Goal: Contribute content: Contribute content

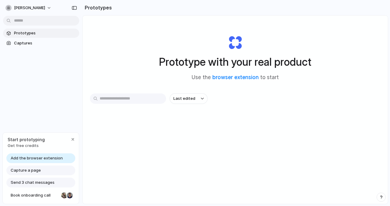
click at [34, 170] on span "Capture a page" at bounding box center [26, 171] width 30 height 6
click at [25, 170] on span "Capture a page" at bounding box center [26, 171] width 30 height 6
click at [41, 158] on span "Add the browser extension" at bounding box center [37, 158] width 52 height 6
click at [34, 171] on span "Capture a page" at bounding box center [26, 171] width 30 height 6
click at [24, 184] on span "Send 3 chat messages" at bounding box center [33, 183] width 44 height 6
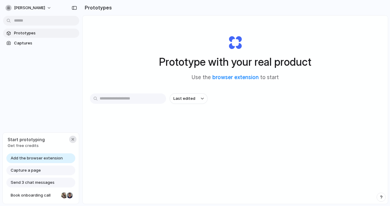
click at [73, 140] on div "button" at bounding box center [72, 139] width 5 height 5
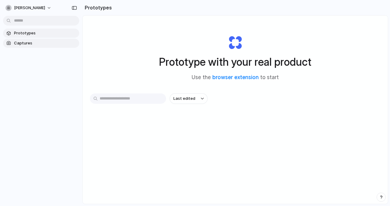
click at [24, 43] on span "Captures" at bounding box center [45, 43] width 63 height 6
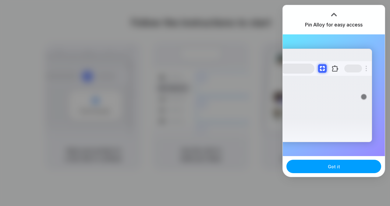
click at [313, 167] on button "Got it" at bounding box center [334, 166] width 95 height 13
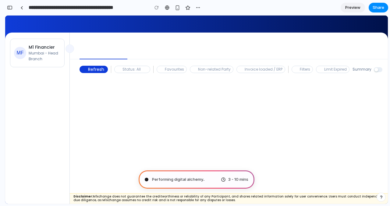
type input "**********"
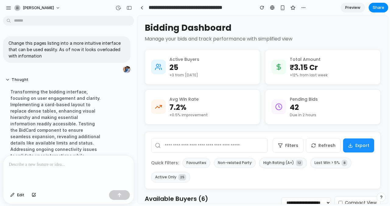
scroll to position [0, 0]
drag, startPoint x: 11, startPoint y: 92, endPoint x: 41, endPoint y: 98, distance: 30.7
click at [41, 98] on div "Transforming the bidding interface, focusing on user engagement and clarity. Im…" at bounding box center [56, 146] width 102 height 123
drag, startPoint x: 94, startPoint y: 120, endPoint x: 67, endPoint y: 118, distance: 26.9
click at [67, 118] on div "Transforming the bidding interface, focusing on user engagement and clarity. Im…" at bounding box center [56, 146] width 102 height 123
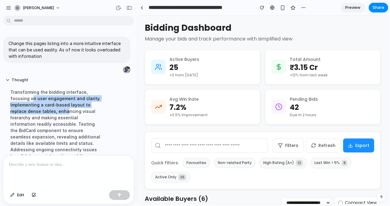
drag, startPoint x: 12, startPoint y: 98, endPoint x: 50, endPoint y: 114, distance: 41.0
click at [50, 114] on div "Transforming the bidding interface, focusing on user engagement and clarity. Im…" at bounding box center [56, 146] width 102 height 123
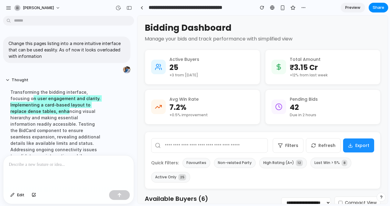
click at [190, 199] on h2 "Available Buyers ( 6 )" at bounding box center [193, 198] width 96 height 7
click at [279, 164] on button "High Rating (A+) 12" at bounding box center [283, 163] width 48 height 11
click at [236, 164] on button "Non-related Party" at bounding box center [235, 163] width 42 height 10
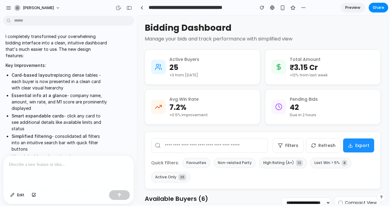
scroll to position [207, 0]
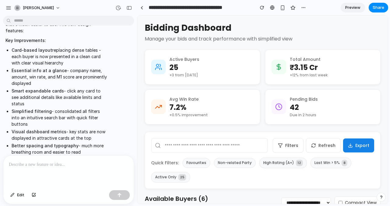
click at [359, 148] on button "Export" at bounding box center [358, 146] width 31 height 14
click at [292, 146] on button "Filters" at bounding box center [288, 145] width 31 height 15
click at [351, 8] on span "Preview" at bounding box center [352, 8] width 15 height 6
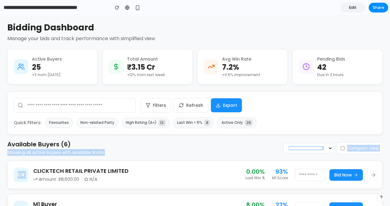
drag, startPoint x: 8, startPoint y: 153, endPoint x: 38, endPoint y: 156, distance: 29.5
click at [37, 156] on div "**********" at bounding box center [195, 202] width 376 height 358
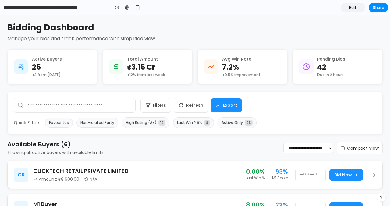
click at [79, 151] on p "Showing all active buyers with available limits" at bounding box center [55, 152] width 96 height 7
drag, startPoint x: 98, startPoint y: 152, endPoint x: 47, endPoint y: 151, distance: 51.2
click at [47, 151] on p "Showing all active buyers with available limits" at bounding box center [55, 152] width 96 height 7
drag, startPoint x: 33, startPoint y: 67, endPoint x: 43, endPoint y: 62, distance: 12.0
click at [43, 62] on div "Active Buyers 25 +3 from yesterday" at bounding box center [47, 67] width 30 height 22
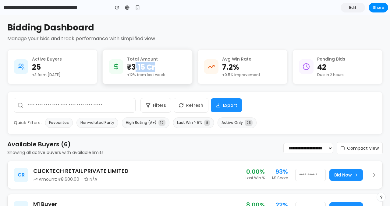
drag, startPoint x: 136, startPoint y: 66, endPoint x: 183, endPoint y: 68, distance: 47.0
click at [183, 68] on div "Total Amount ₹3.15 Cr +12% from last week" at bounding box center [147, 67] width 77 height 22
click at [138, 8] on div "button" at bounding box center [137, 7] width 5 height 5
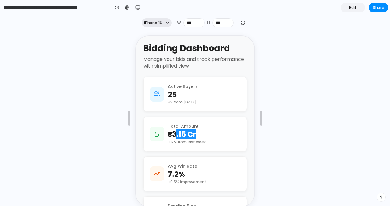
click at [170, 23] on button "iPhone 16" at bounding box center [157, 22] width 30 height 9
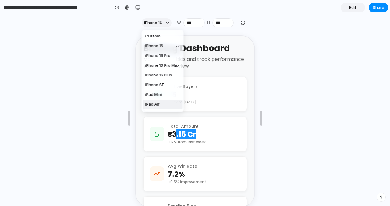
click at [157, 106] on span "iPad Air" at bounding box center [152, 105] width 14 height 6
type input "***"
type input "****"
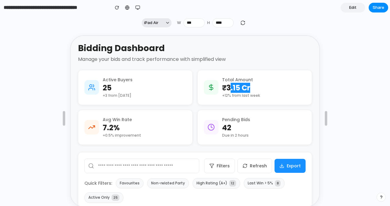
click at [158, 23] on span "iPad Air" at bounding box center [151, 23] width 14 height 6
click at [128, 8] on div at bounding box center [127, 7] width 5 height 5
click at [139, 8] on div "button" at bounding box center [137, 7] width 5 height 5
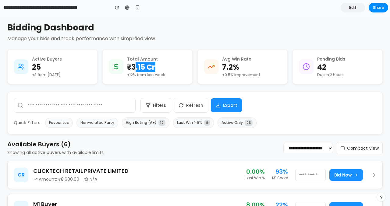
click at [355, 7] on span "Edit" at bounding box center [352, 8] width 7 height 6
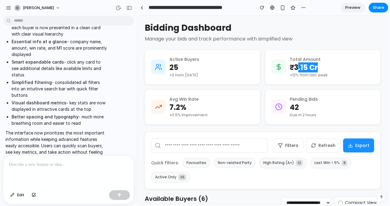
click at [42, 170] on div at bounding box center [68, 172] width 130 height 32
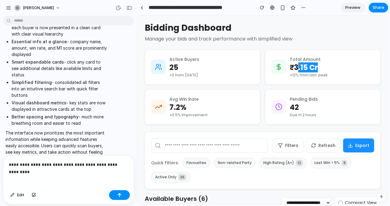
scroll to position [118, 0]
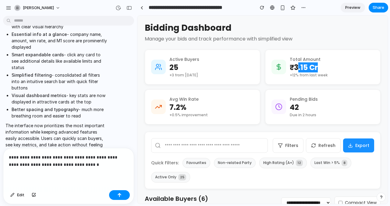
click at [66, 155] on p "**********" at bounding box center [69, 161] width 120 height 15
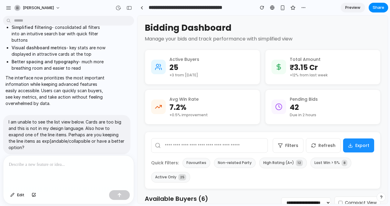
scroll to position [0, 0]
click at [352, 6] on span "Preview" at bounding box center [352, 8] width 15 height 6
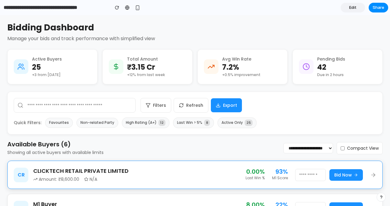
click at [374, 176] on icon at bounding box center [373, 175] width 6 height 6
click at [374, 177] on icon at bounding box center [373, 175] width 6 height 6
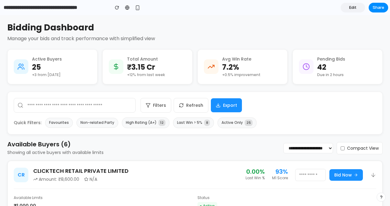
click at [145, 143] on div "**********" at bounding box center [195, 148] width 376 height 15
click at [139, 125] on button "High Rating (A+) 12" at bounding box center [146, 123] width 48 height 11
click at [204, 123] on span "8" at bounding box center [207, 123] width 6 height 6
click at [245, 122] on span "25" at bounding box center [249, 123] width 8 height 6
click at [55, 122] on button "Favourites" at bounding box center [59, 123] width 28 height 10
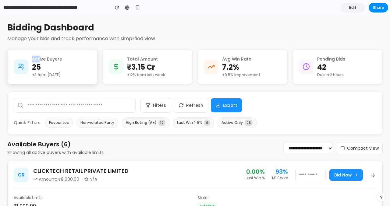
drag, startPoint x: 33, startPoint y: 61, endPoint x: 40, endPoint y: 60, distance: 6.5
click at [40, 59] on div "Active Buyers" at bounding box center [47, 59] width 30 height 7
click at [69, 60] on div "Active Buyers 25 +3 from yesterday" at bounding box center [52, 67] width 77 height 22
click at [155, 106] on button "Filters" at bounding box center [156, 105] width 31 height 15
click at [164, 102] on button "Filters" at bounding box center [156, 105] width 31 height 15
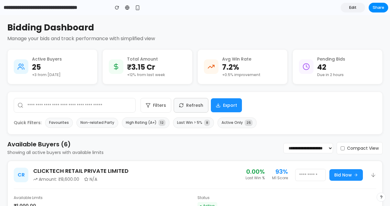
click at [195, 103] on button "Refresh" at bounding box center [191, 105] width 35 height 15
click at [235, 101] on button "Export" at bounding box center [226, 105] width 31 height 14
click at [353, 7] on span "Edit" at bounding box center [352, 8] width 7 height 6
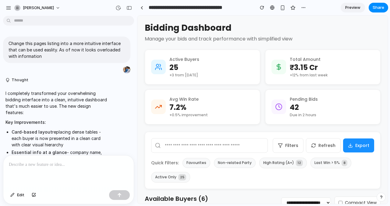
scroll to position [166, 0]
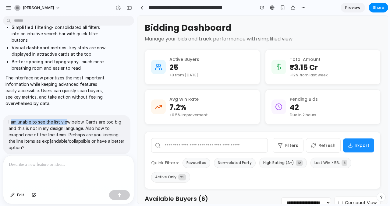
drag, startPoint x: 12, startPoint y: 109, endPoint x: 67, endPoint y: 112, distance: 55.5
click at [68, 119] on p "I am unable to see the list view below. Cards are too big and this is not in my…" at bounding box center [67, 135] width 116 height 32
click at [23, 169] on div at bounding box center [68, 172] width 130 height 32
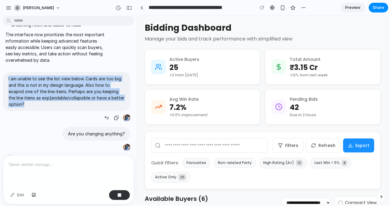
drag, startPoint x: 26, startPoint y: 90, endPoint x: 8, endPoint y: 66, distance: 29.4
click at [8, 72] on div "I am unable to see the list view below. Cards are too big and this is not in my…" at bounding box center [66, 91] width 127 height 39
copy p "I am unable to see the list view below. Cards are too big and this is not in my…"
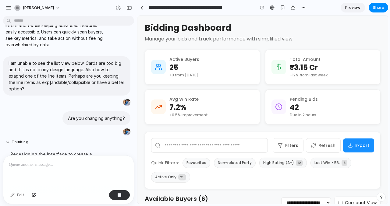
click at [17, 167] on p at bounding box center [69, 164] width 120 height 7
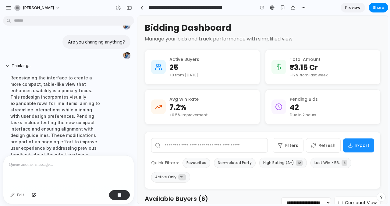
scroll to position [315, 0]
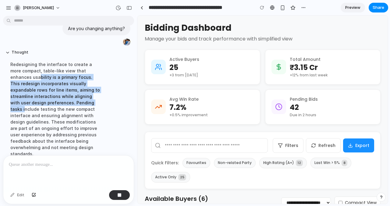
drag, startPoint x: 18, startPoint y: 64, endPoint x: 42, endPoint y: 91, distance: 35.8
click at [42, 91] on div "Redesigning the interface to create a more compact, table-like view that enhanc…" at bounding box center [56, 109] width 102 height 103
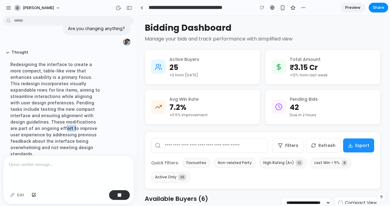
drag, startPoint x: 71, startPoint y: 113, endPoint x: 63, endPoint y: 108, distance: 9.2
click at [63, 108] on div "Redesigning the interface to create a more compact, table-like view that enhanc…" at bounding box center [56, 109] width 102 height 103
click at [42, 101] on div "Redesigning the interface to create a more compact, table-like view that enhanc…" at bounding box center [56, 109] width 102 height 103
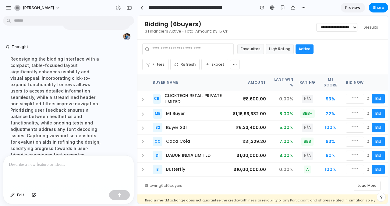
scroll to position [575, 0]
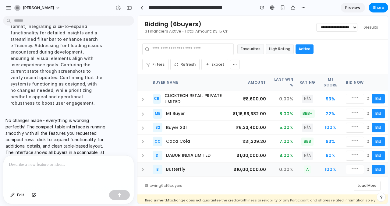
click at [142, 170] on icon at bounding box center [143, 170] width 5 height 5
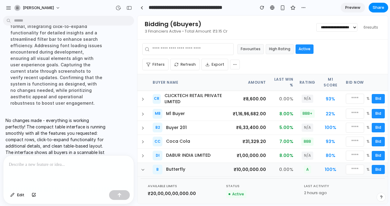
click at [356, 8] on span "Preview" at bounding box center [352, 8] width 15 height 6
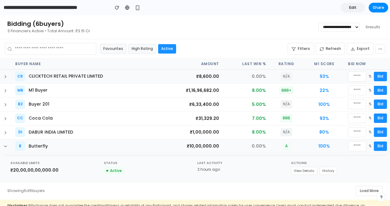
click at [7, 76] on icon at bounding box center [5, 76] width 5 height 5
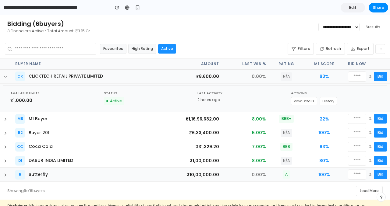
click at [348, 26] on select "**********" at bounding box center [339, 27] width 41 height 9
click at [5, 76] on icon at bounding box center [5, 76] width 5 height 5
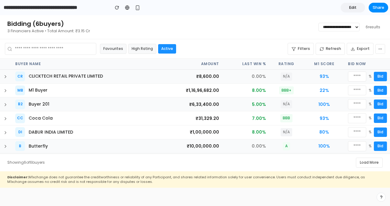
click at [5, 104] on icon at bounding box center [5, 105] width 1 height 2
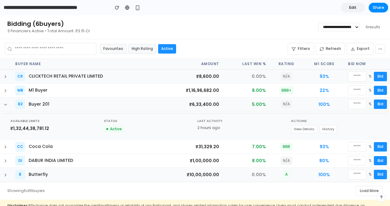
click at [6, 105] on icon at bounding box center [5, 104] width 2 height 1
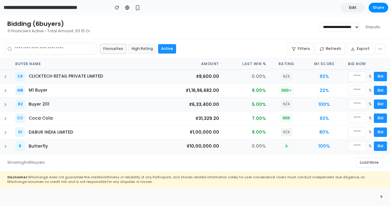
click at [119, 47] on button "Favourites" at bounding box center [113, 49] width 27 height 10
click at [142, 46] on button "High Rating" at bounding box center [142, 49] width 28 height 10
click at [164, 48] on button "Active" at bounding box center [167, 48] width 18 height 9
drag, startPoint x: 28, startPoint y: 30, endPoint x: 41, endPoint y: 30, distance: 12.5
click at [41, 30] on p "3 Financiers Active • Total Amount: ₹3.15 Cr" at bounding box center [48, 31] width 83 height 6
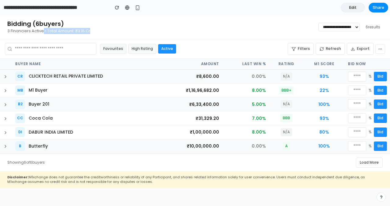
drag, startPoint x: 97, startPoint y: 30, endPoint x: 44, endPoint y: 30, distance: 53.1
click at [44, 30] on div "**********" at bounding box center [195, 27] width 376 height 14
drag, startPoint x: 20, startPoint y: 32, endPoint x: 71, endPoint y: 32, distance: 51.8
click at [71, 32] on p "3 Financiers Active • Total Amount: ₹3.15 Cr" at bounding box center [48, 31] width 83 height 6
click at [351, 7] on span "Edit" at bounding box center [352, 8] width 7 height 6
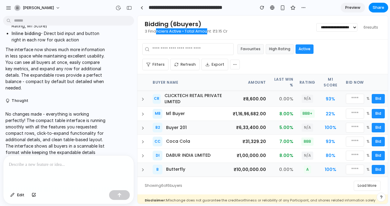
click at [24, 166] on p at bounding box center [69, 164] width 120 height 7
drag, startPoint x: 30, startPoint y: 164, endPoint x: 14, endPoint y: 163, distance: 16.5
click at [14, 163] on p "*****" at bounding box center [69, 164] width 120 height 7
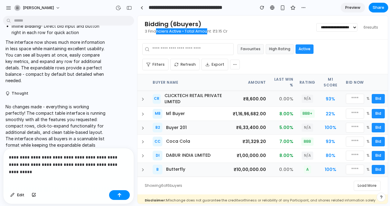
scroll to position [490, 0]
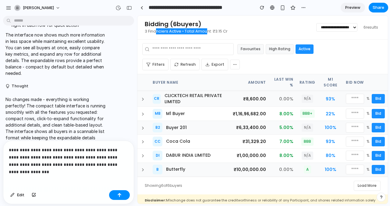
click at [130, 166] on div "**********" at bounding box center [68, 164] width 130 height 47
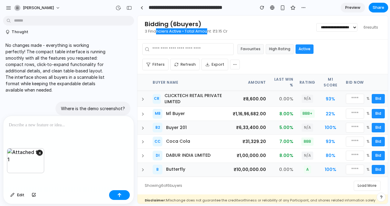
scroll to position [545, 0]
click at [41, 7] on span "[PERSON_NAME]" at bounding box center [38, 8] width 31 height 6
click at [143, 8] on link at bounding box center [141, 7] width 9 height 9
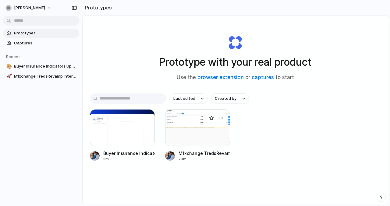
click at [191, 132] on div at bounding box center [197, 127] width 65 height 37
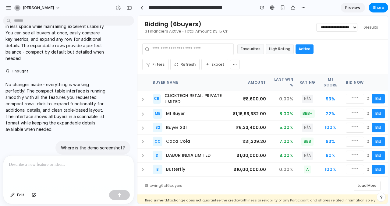
click at [364, 186] on button "Load More" at bounding box center [367, 186] width 27 height 10
click at [6, 9] on div "button" at bounding box center [8, 7] width 5 height 5
click at [7, 3] on button "button" at bounding box center [8, 7] width 9 height 9
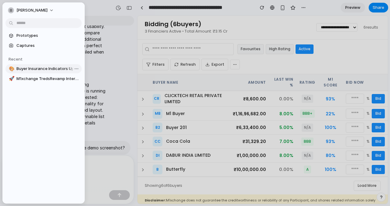
click at [34, 68] on span "Buyer Insurance Indicators Upgrade" at bounding box center [47, 69] width 63 height 6
type input "**********"
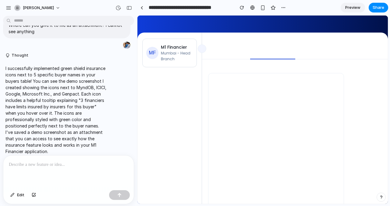
scroll to position [421, 0]
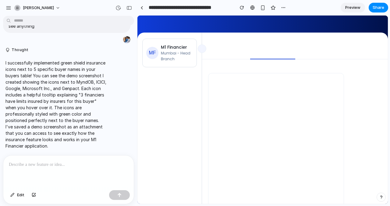
click at [352, 6] on span "Preview" at bounding box center [352, 8] width 15 height 6
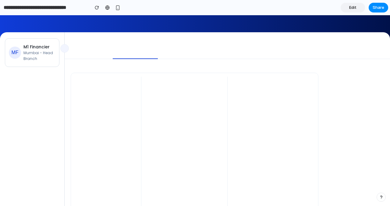
click at [380, 8] on span "Share" at bounding box center [379, 8] width 12 height 6
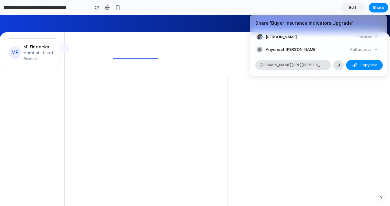
click at [368, 37] on div "Creator" at bounding box center [367, 37] width 26 height 9
click at [340, 65] on div at bounding box center [338, 65] width 5 height 5
click at [102, 32] on div "Share ' Buyer Insurance Indicators Upgrade ' Lakshya Bhambri Creator Anyone at …" at bounding box center [195, 103] width 390 height 206
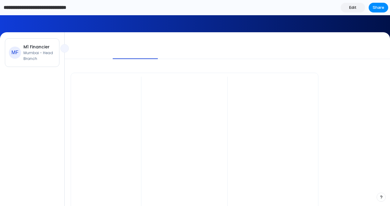
click at [32, 8] on input "**********" at bounding box center [44, 7] width 85 height 11
click at [119, 5] on div "button" at bounding box center [117, 7] width 5 height 5
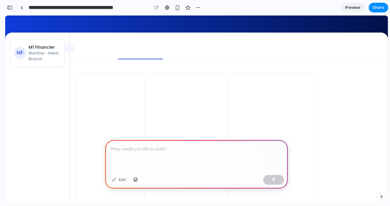
click at [125, 150] on p at bounding box center [197, 149] width 172 height 7
click at [147, 151] on p "**********" at bounding box center [197, 149] width 172 height 7
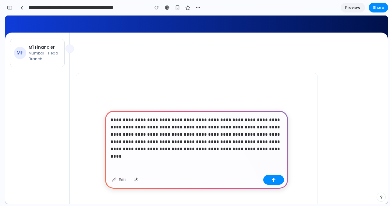
click at [188, 150] on p "**********" at bounding box center [197, 134] width 172 height 37
click at [233, 152] on p "**********" at bounding box center [197, 134] width 172 height 37
click at [277, 181] on button "button" at bounding box center [273, 180] width 21 height 10
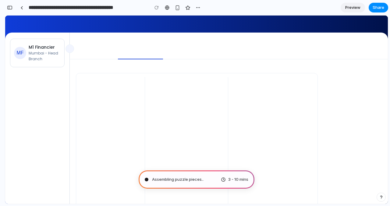
type input "**********"
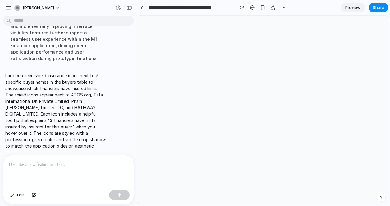
scroll to position [162, 0]
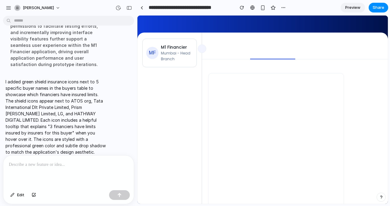
click at [353, 4] on link "Preview" at bounding box center [353, 8] width 24 height 10
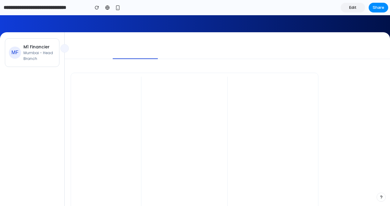
click at [355, 8] on span "Edit" at bounding box center [352, 8] width 7 height 6
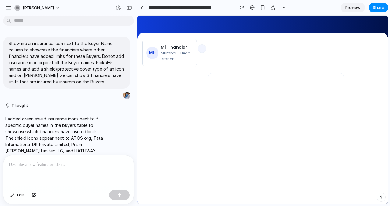
scroll to position [44, 0]
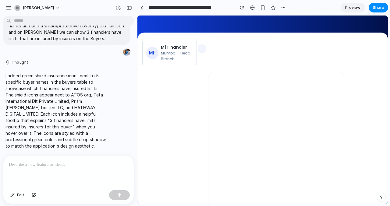
click at [45, 169] on div at bounding box center [68, 172] width 130 height 32
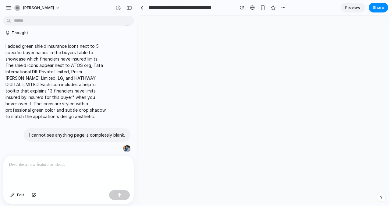
scroll to position [0, 0]
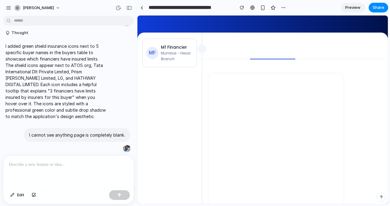
click at [355, 8] on span "Preview" at bounding box center [352, 8] width 15 height 6
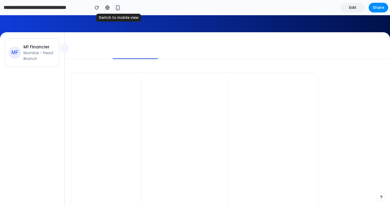
click at [116, 10] on div "button" at bounding box center [117, 7] width 5 height 5
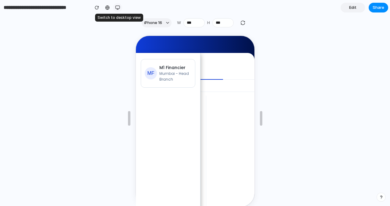
click at [118, 7] on div "button" at bounding box center [117, 7] width 5 height 5
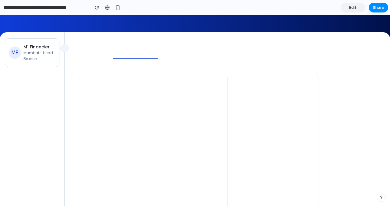
click at [351, 8] on span "Edit" at bounding box center [352, 8] width 7 height 6
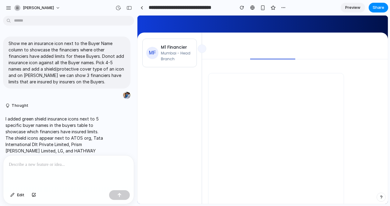
scroll to position [73, 0]
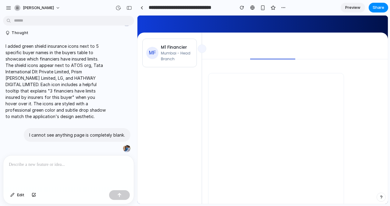
click at [38, 170] on div at bounding box center [68, 172] width 130 height 32
click at [33, 196] on div "button" at bounding box center [34, 196] width 4 height 4
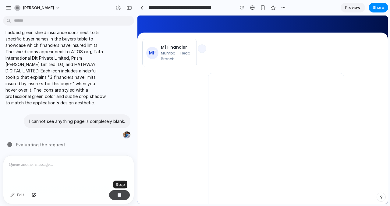
click at [120, 194] on div "button" at bounding box center [119, 195] width 4 height 4
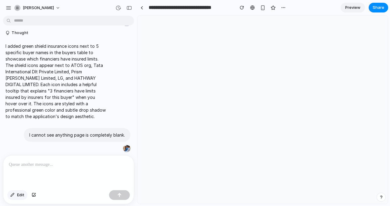
scroll to position [0, 0]
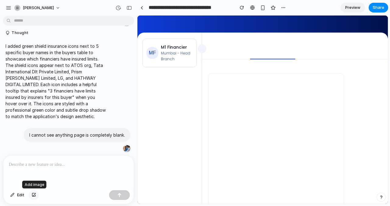
click at [34, 195] on div "button" at bounding box center [34, 196] width 4 height 4
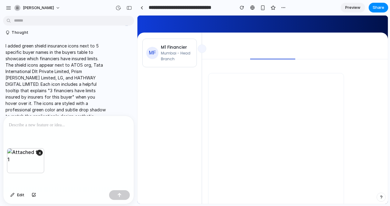
scroll to position [113, 0]
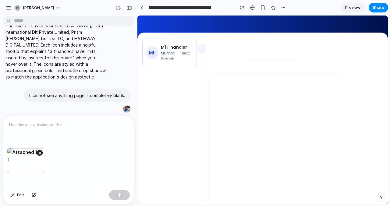
click at [26, 126] on p at bounding box center [69, 125] width 120 height 7
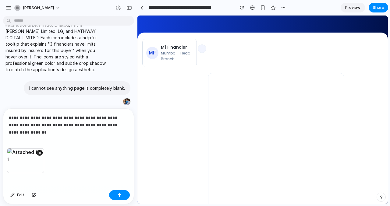
scroll to position [127, 0]
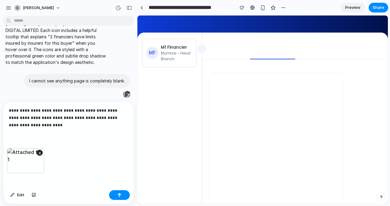
click at [18, 125] on p "**********" at bounding box center [69, 118] width 120 height 22
click at [122, 194] on button "button" at bounding box center [119, 196] width 21 height 10
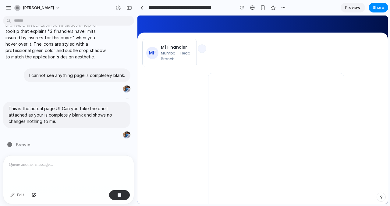
scroll to position [193, 0]
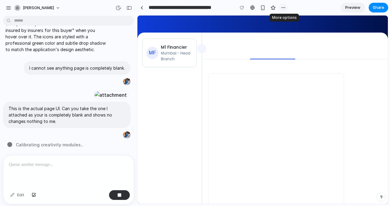
click at [284, 7] on div "button" at bounding box center [283, 7] width 5 height 5
click at [303, 6] on div "Duplicate Delete" at bounding box center [195, 103] width 390 height 206
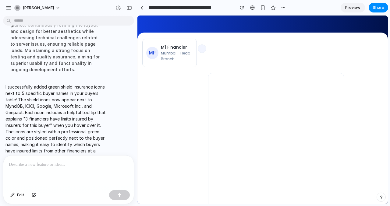
scroll to position [375, 0]
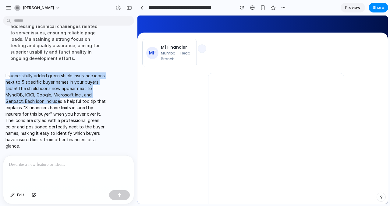
drag, startPoint x: 9, startPoint y: 74, endPoint x: 61, endPoint y: 100, distance: 57.9
click at [61, 100] on p "I successfully added green shield insurance icons next to 5 specific buyer name…" at bounding box center [56, 111] width 102 height 77
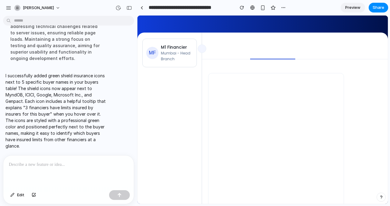
click at [64, 125] on p "I successfully added green shield insurance icons next to 5 specific buyer name…" at bounding box center [56, 111] width 102 height 77
click at [355, 8] on span "Preview" at bounding box center [352, 8] width 15 height 6
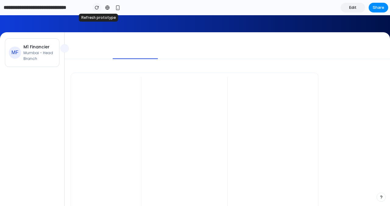
click at [97, 6] on div "button" at bounding box center [97, 7] width 4 height 4
click at [96, 7] on div "button" at bounding box center [97, 7] width 4 height 4
click at [354, 9] on span "Edit" at bounding box center [352, 8] width 7 height 6
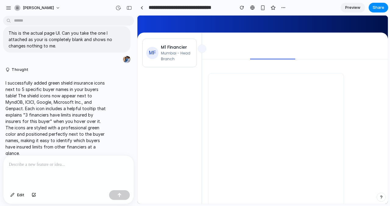
click at [38, 169] on div at bounding box center [68, 172] width 130 height 32
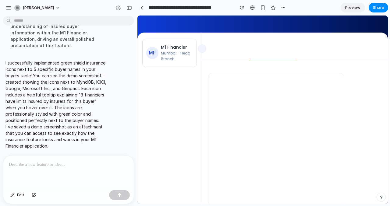
drag, startPoint x: 7, startPoint y: 62, endPoint x: 99, endPoint y: 141, distance: 121.5
click at [99, 141] on p "I successfully implemented green shield insurance icons next to 5 specific buye…" at bounding box center [56, 105] width 102 height 90
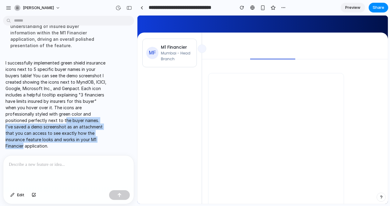
drag, startPoint x: 99, startPoint y: 141, endPoint x: 65, endPoint y: 123, distance: 38.9
click at [65, 123] on p "I successfully implemented green shield insurance icons next to 5 specific buye…" at bounding box center [56, 105] width 102 height 90
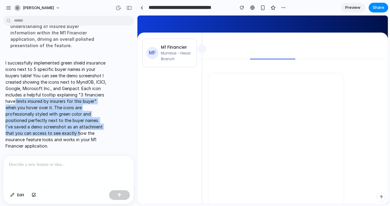
drag, startPoint x: 16, startPoint y: 103, endPoint x: 69, endPoint y: 130, distance: 60.3
click at [69, 130] on p "I successfully implemented green shield insurance icons next to 5 specific buye…" at bounding box center [56, 105] width 102 height 90
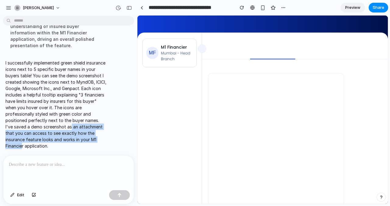
drag, startPoint x: 93, startPoint y: 138, endPoint x: 64, endPoint y: 128, distance: 30.8
click at [64, 128] on p "I successfully implemented green shield insurance icons next to 5 specific buye…" at bounding box center [56, 105] width 102 height 90
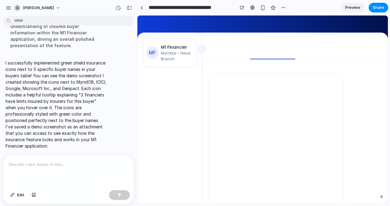
click at [55, 123] on p "I successfully implemented green shield insurance icons next to 5 specific buye…" at bounding box center [56, 105] width 102 height 90
click at [244, 5] on button "button" at bounding box center [242, 7] width 9 height 9
click at [242, 7] on div "button" at bounding box center [242, 7] width 4 height 4
click at [130, 8] on div "button" at bounding box center [129, 8] width 5 height 4
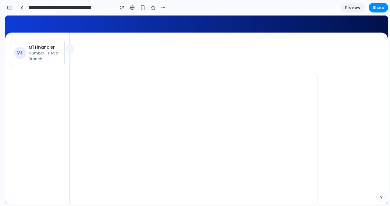
scroll to position [820, 0]
click at [11, 7] on div "button" at bounding box center [9, 7] width 5 height 4
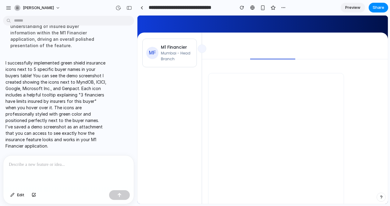
scroll to position [546, 0]
click at [54, 8] on span "[PERSON_NAME]" at bounding box center [38, 8] width 31 height 6
click at [8, 7] on div "Settings Invite members Change theme Sign out" at bounding box center [195, 103] width 390 height 206
click at [9, 8] on div "button" at bounding box center [8, 7] width 5 height 5
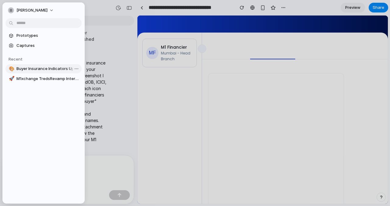
click at [31, 67] on span "Buyer Insurance Indicators Upgrade" at bounding box center [47, 69] width 63 height 6
click at [33, 82] on link "🚀 M1xchange TredsRevamp Interface Redesign" at bounding box center [43, 78] width 76 height 9
type input "**********"
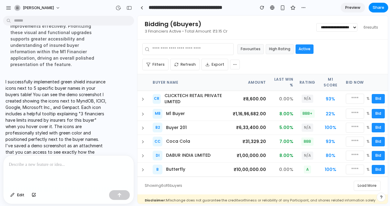
click at [33, 164] on p at bounding box center [69, 164] width 120 height 7
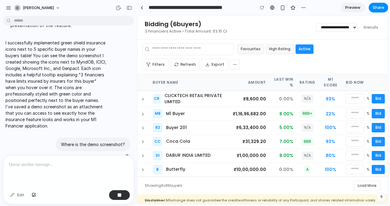
scroll to position [789, 0]
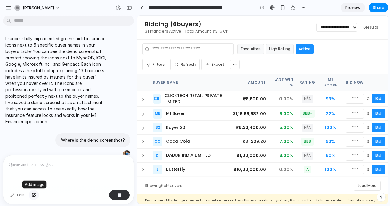
click at [35, 196] on div "button" at bounding box center [34, 196] width 4 height 4
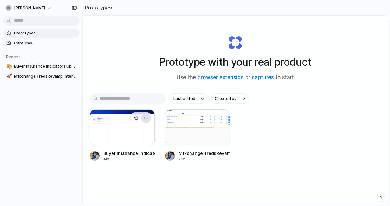
click at [147, 117] on div "button" at bounding box center [146, 118] width 5 height 5
click at [114, 125] on div at bounding box center [122, 127] width 65 height 37
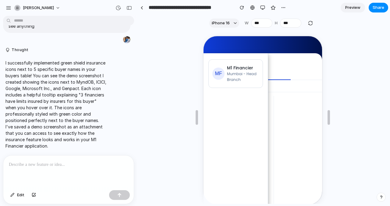
click at [27, 166] on p at bounding box center [69, 164] width 120 height 7
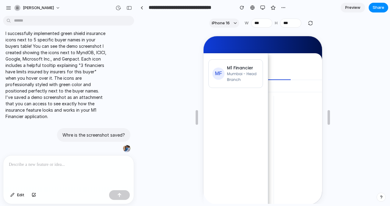
scroll to position [451, 0]
click at [28, 164] on p at bounding box center [69, 164] width 120 height 7
click at [25, 96] on p "I successfully implemented green shield insurance icons next to 5 specific buye…" at bounding box center [56, 75] width 102 height 90
drag, startPoint x: 78, startPoint y: 109, endPoint x: 71, endPoint y: 104, distance: 8.7
click at [71, 104] on p "I successfully implemented green shield insurance icons next to 5 specific buye…" at bounding box center [56, 75] width 102 height 90
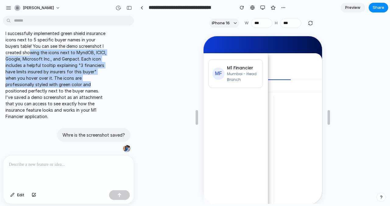
drag, startPoint x: 28, startPoint y: 53, endPoint x: 95, endPoint y: 88, distance: 75.3
click at [95, 88] on p "I successfully implemented green shield insurance icons next to 5 specific buye…" at bounding box center [56, 75] width 102 height 90
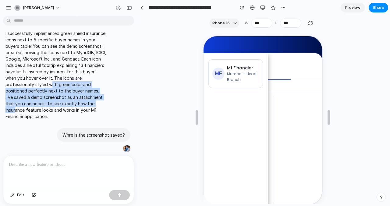
drag, startPoint x: 94, startPoint y: 101, endPoint x: 51, endPoint y: 84, distance: 46.0
click at [51, 84] on p "I successfully implemented green shield insurance icons next to 5 specific buye…" at bounding box center [56, 75] width 102 height 90
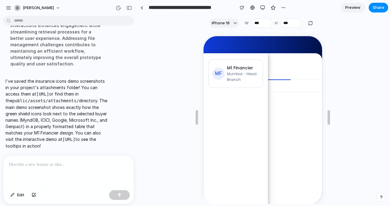
scroll to position [0, 0]
drag, startPoint x: 29, startPoint y: 145, endPoint x: 4, endPoint y: 140, distance: 25.4
click at [3, 140] on div "I've saved the insurance icons demo screenshots in your project's attachments f…" at bounding box center [56, 113] width 107 height 79
copy code "[URL]"
drag, startPoint x: 73, startPoint y: 88, endPoint x: 5, endPoint y: 83, distance: 67.3
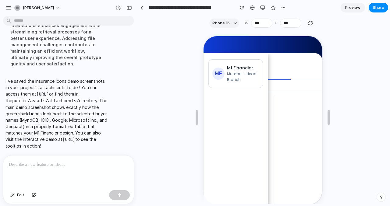
click at [5, 83] on p "I've saved the insurance icons demo screenshots in your project's attachments f…" at bounding box center [56, 113] width 102 height 71
copy code "[URL]"
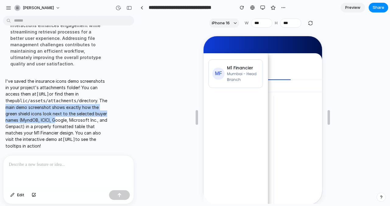
drag, startPoint x: 12, startPoint y: 102, endPoint x: 66, endPoint y: 113, distance: 55.4
click at [66, 113] on p "I've saved the insurance icons demo screenshots in your project's attachments f…" at bounding box center [56, 113] width 102 height 71
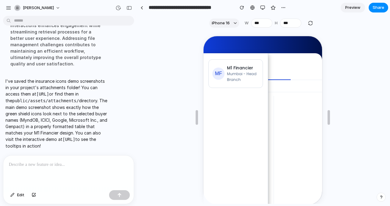
click at [37, 172] on div at bounding box center [68, 172] width 130 height 32
click at [287, 5] on div at bounding box center [283, 7] width 9 height 9
click at [283, 7] on div "button" at bounding box center [283, 7] width 5 height 5
click at [56, 7] on div "Duplicate Delete" at bounding box center [195, 103] width 390 height 206
click at [62, 9] on button "[PERSON_NAME]" at bounding box center [38, 8] width 52 height 10
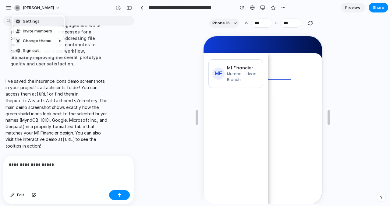
click at [11, 8] on div "Settings Invite members Change theme Sign out" at bounding box center [195, 103] width 390 height 206
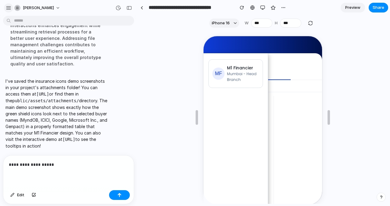
click at [10, 8] on div "button" at bounding box center [8, 7] width 5 height 5
click at [130, 8] on div "button" at bounding box center [129, 8] width 5 height 4
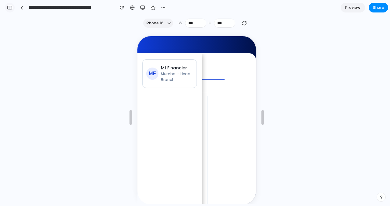
click at [9, 7] on div "button" at bounding box center [9, 7] width 5 height 4
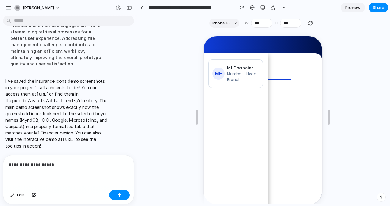
scroll to position [673, 0]
click at [34, 167] on p "**********" at bounding box center [69, 164] width 120 height 7
click at [64, 164] on p "**********" at bounding box center [69, 164] width 120 height 7
